Goal: Complete application form: Complete application form

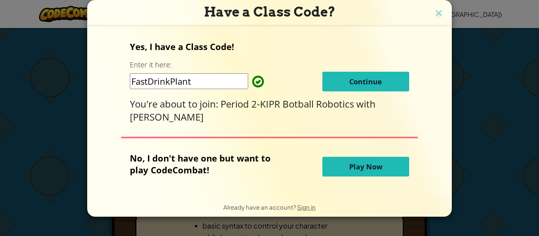
click at [362, 78] on span "Continue" at bounding box center [365, 81] width 33 height 9
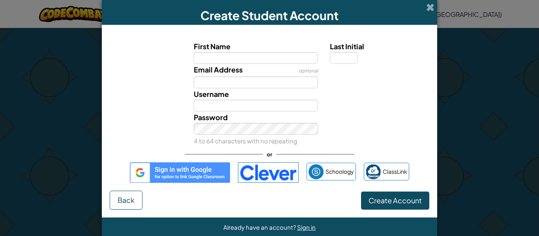
click at [182, 179] on img at bounding box center [180, 172] width 100 height 21
click at [153, 171] on img at bounding box center [180, 172] width 100 height 21
click at [209, 66] on span "Email Address" at bounding box center [218, 69] width 49 height 9
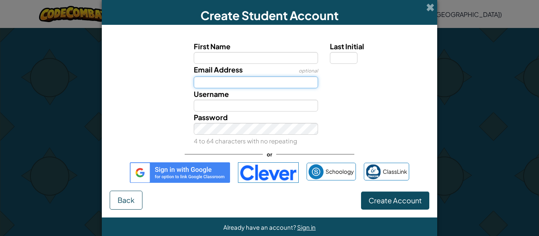
click at [209, 77] on input "Email Address" at bounding box center [256, 83] width 125 height 12
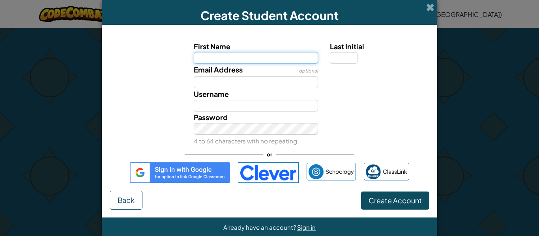
click at [215, 59] on input "First Name" at bounding box center [256, 58] width 125 height 12
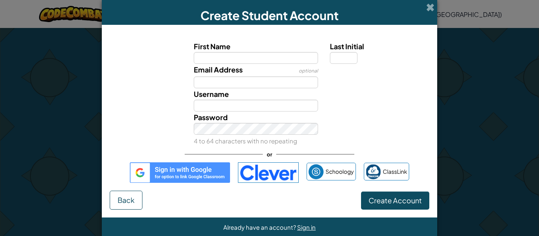
click at [142, 173] on img at bounding box center [180, 172] width 100 height 21
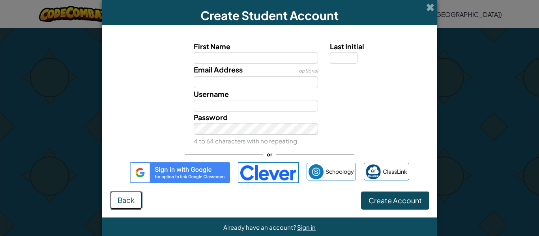
click at [121, 201] on span "Back" at bounding box center [126, 200] width 17 height 9
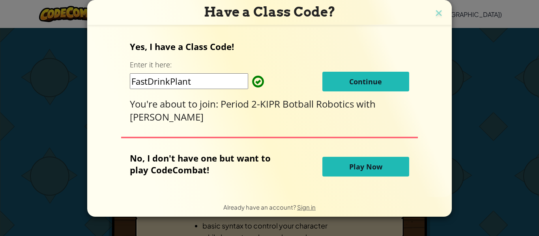
click at [354, 84] on span "Continue" at bounding box center [365, 81] width 33 height 9
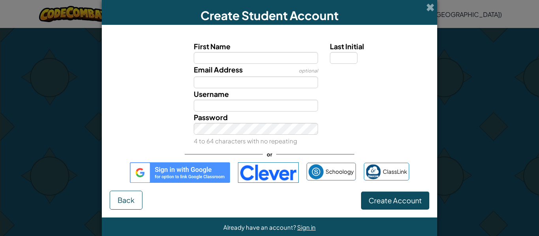
click at [142, 176] on img at bounding box center [180, 172] width 100 height 21
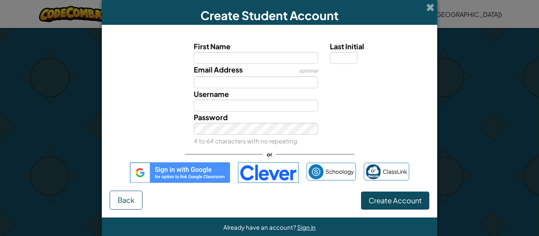
click at [142, 176] on img at bounding box center [180, 172] width 100 height 21
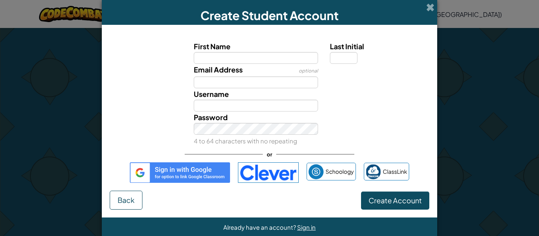
click at [137, 148] on div "First Name Last Initial Email Address optional Username Password 4 to 64 charac…" at bounding box center [269, 112] width 319 height 158
click at [153, 177] on img at bounding box center [180, 172] width 100 height 21
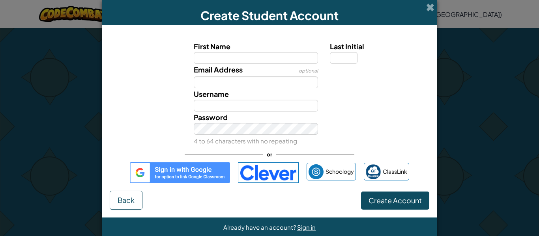
click at [153, 177] on img at bounding box center [180, 172] width 100 height 21
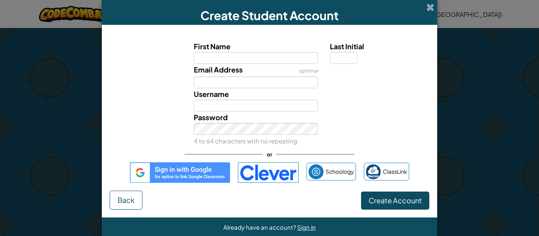
click at [153, 177] on img at bounding box center [180, 172] width 100 height 21
click at [146, 165] on img at bounding box center [180, 172] width 100 height 21
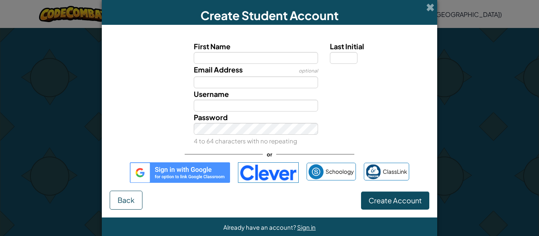
click at [146, 165] on img at bounding box center [180, 172] width 100 height 21
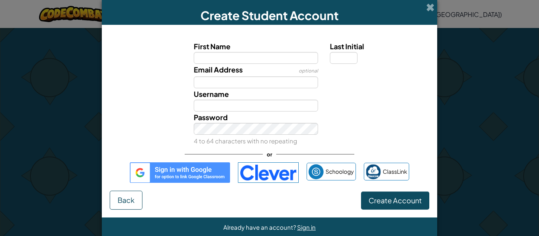
click at [146, 165] on img at bounding box center [180, 172] width 100 height 21
click at [149, 140] on div "Password 4 to 64 characters with no repeating" at bounding box center [269, 129] width 327 height 35
click at [154, 163] on img at bounding box center [180, 172] width 100 height 21
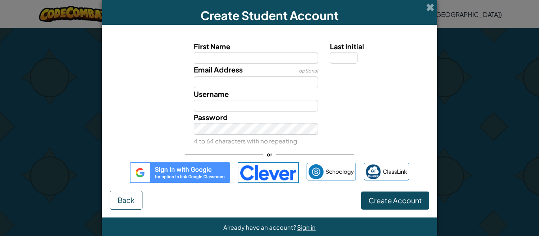
click at [154, 163] on img at bounding box center [180, 172] width 100 height 21
click at [149, 164] on img at bounding box center [180, 172] width 100 height 21
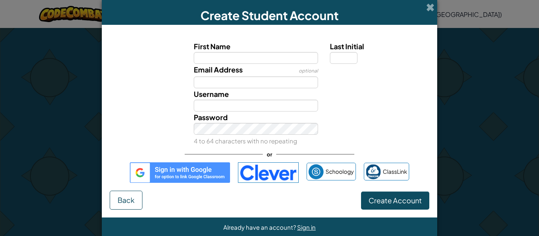
click at [149, 164] on img at bounding box center [180, 172] width 100 height 21
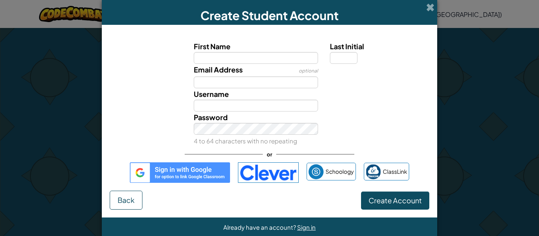
click at [149, 164] on img at bounding box center [180, 172] width 100 height 21
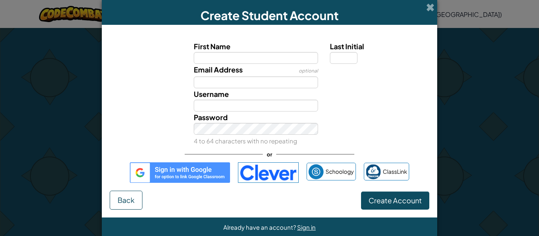
click at [149, 164] on img at bounding box center [180, 172] width 100 height 21
click at [153, 162] on img at bounding box center [180, 172] width 100 height 21
click at [164, 167] on img at bounding box center [180, 172] width 100 height 21
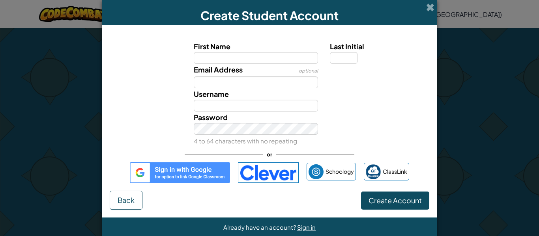
click at [164, 167] on img at bounding box center [180, 172] width 100 height 21
click at [162, 163] on img at bounding box center [180, 172] width 100 height 21
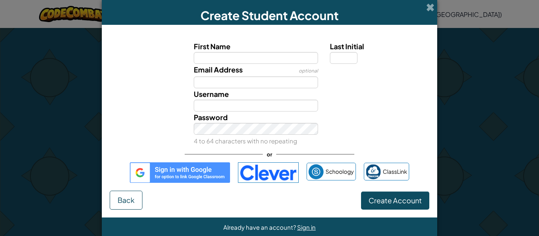
click at [162, 163] on img at bounding box center [180, 172] width 100 height 21
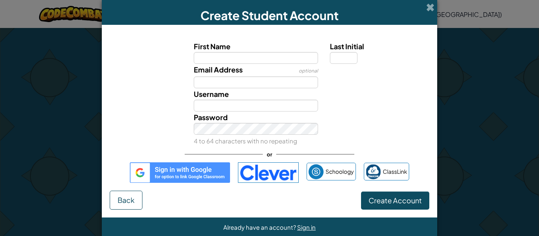
click at [162, 163] on img at bounding box center [180, 172] width 100 height 21
click at [164, 168] on img at bounding box center [180, 172] width 100 height 21
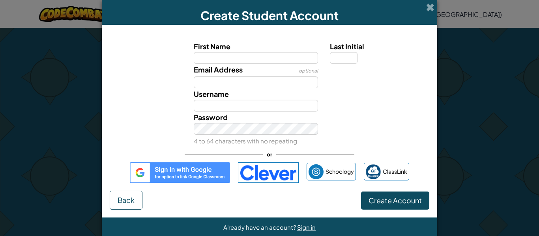
click at [164, 168] on img at bounding box center [180, 172] width 100 height 21
click at [163, 170] on img at bounding box center [180, 172] width 100 height 21
click at [144, 168] on img at bounding box center [180, 172] width 100 height 21
